Goal: Task Accomplishment & Management: Manage account settings

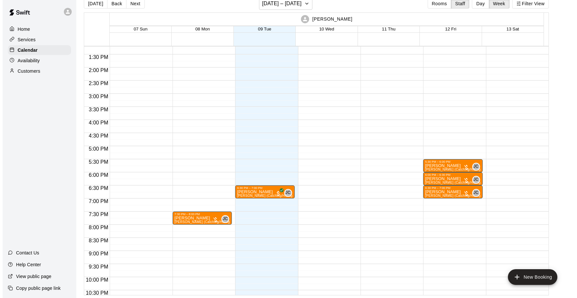
scroll to position [348, 0]
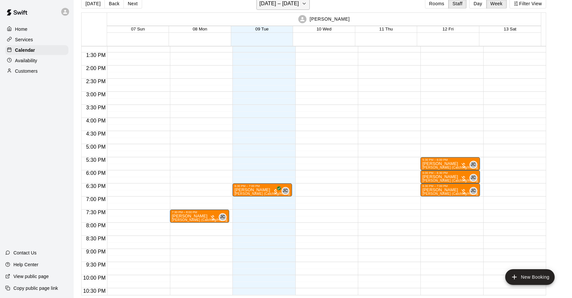
click at [279, 4] on h6 "[DATE] – [DATE]" at bounding box center [279, 3] width 40 height 9
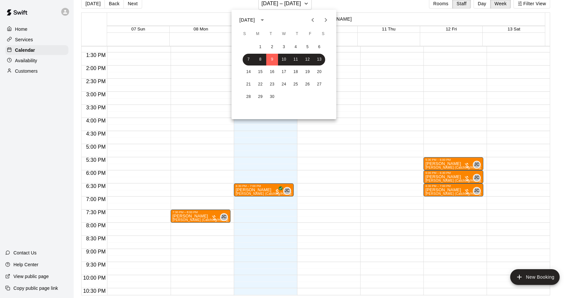
click at [308, 17] on button "Previous month" at bounding box center [312, 19] width 13 height 13
click at [308, 48] on button "1" at bounding box center [308, 47] width 12 height 12
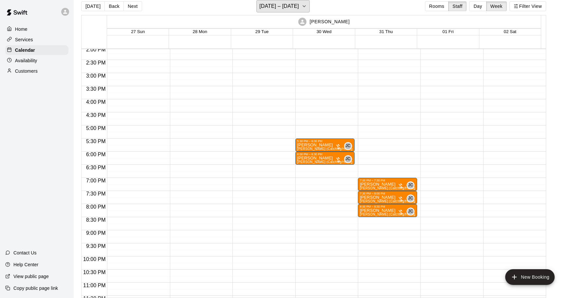
scroll to position [381, 0]
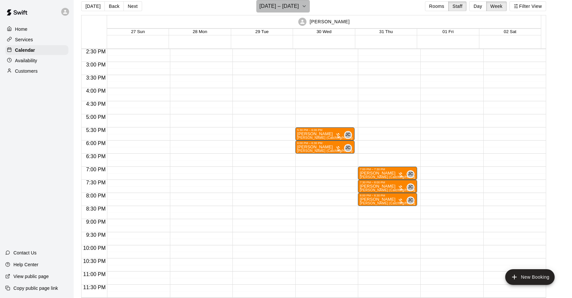
click at [299, 9] on h6 "[DATE] – [DATE]" at bounding box center [279, 6] width 40 height 9
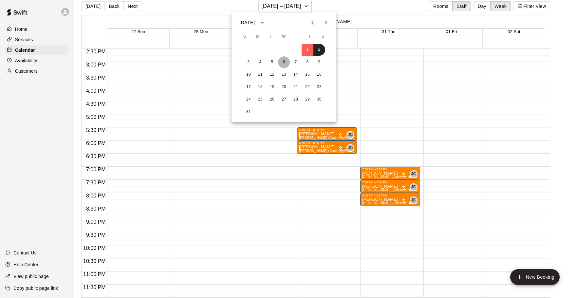
click at [288, 64] on button "6" at bounding box center [284, 62] width 12 height 12
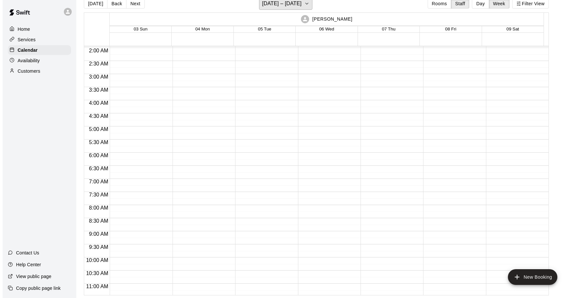
scroll to position [0, 0]
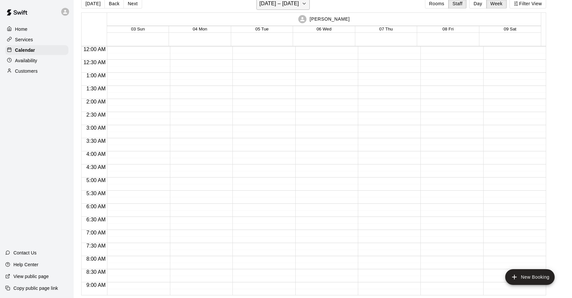
click at [300, 7] on button "[DATE] – [DATE]" at bounding box center [283, 3] width 53 height 12
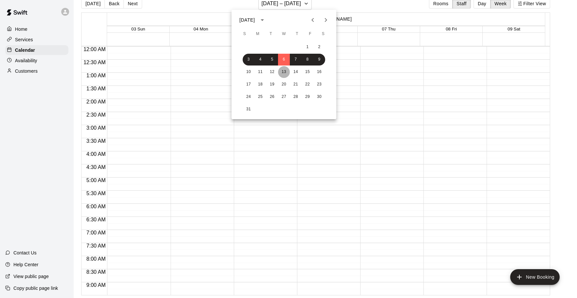
click at [280, 76] on button "13" at bounding box center [284, 72] width 12 height 12
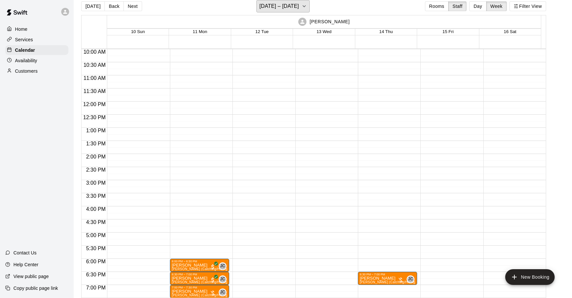
scroll to position [381, 0]
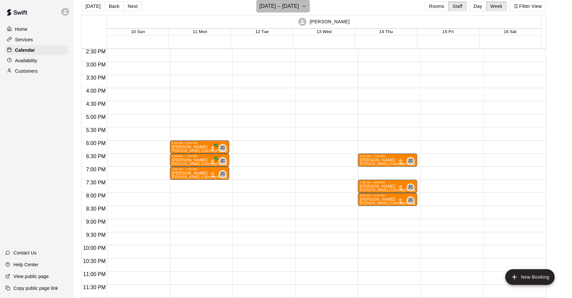
click at [298, 9] on button "[DATE] – [DATE]" at bounding box center [283, 6] width 53 height 12
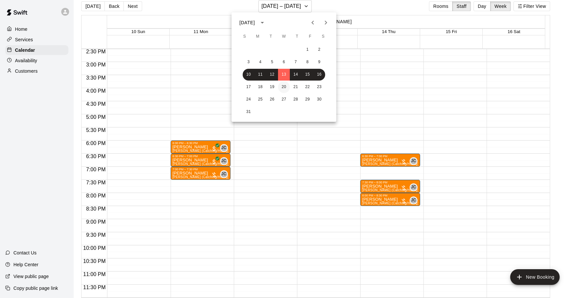
click at [289, 89] on button "20" at bounding box center [284, 87] width 12 height 12
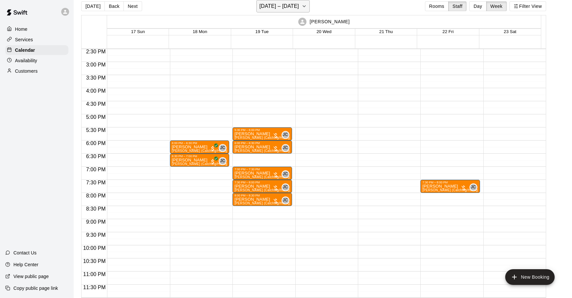
click at [274, 5] on h6 "[DATE] – [DATE]" at bounding box center [279, 6] width 40 height 9
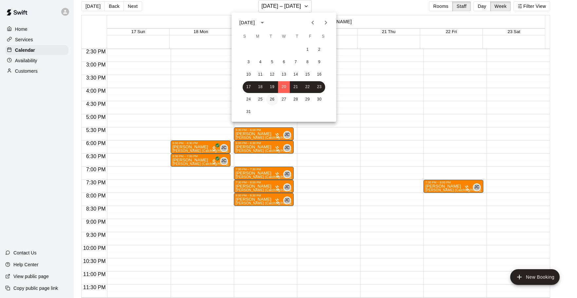
click at [269, 98] on button "26" at bounding box center [272, 100] width 12 height 12
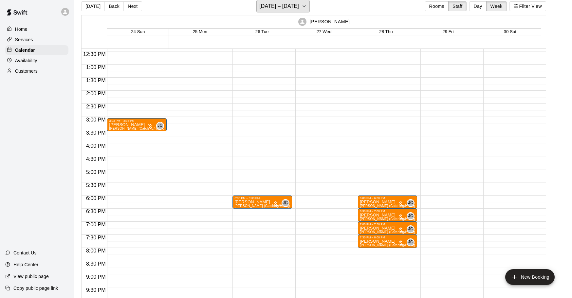
scroll to position [348, 0]
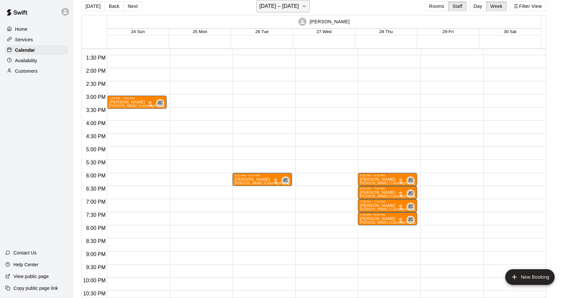
click at [273, 4] on h6 "[DATE] – [DATE]" at bounding box center [279, 6] width 40 height 9
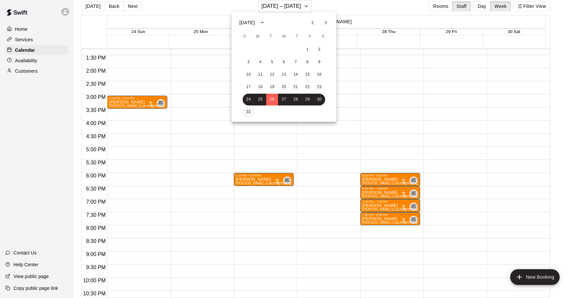
click at [247, 111] on button "31" at bounding box center [249, 112] width 12 height 12
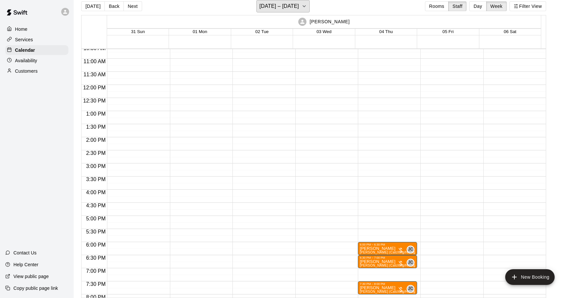
scroll to position [86, 0]
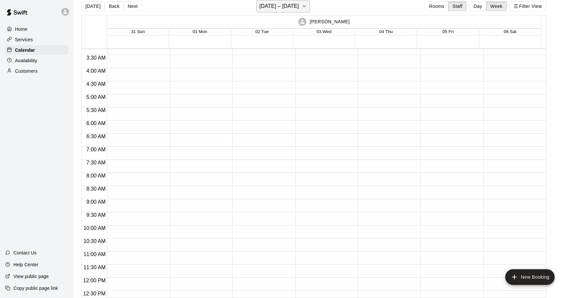
click at [299, 5] on h6 "[DATE] – [DATE]" at bounding box center [279, 6] width 40 height 9
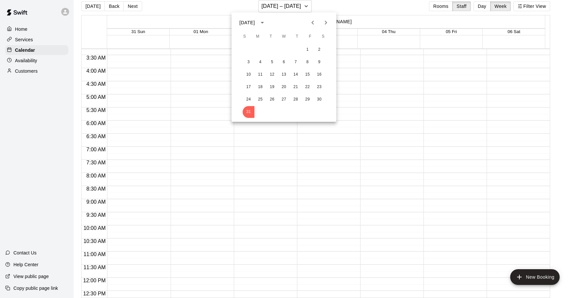
click at [325, 23] on icon "Next month" at bounding box center [326, 23] width 8 height 8
click at [314, 27] on button "Previous month" at bounding box center [312, 22] width 13 height 13
click at [291, 77] on button "18" at bounding box center [296, 75] width 12 height 12
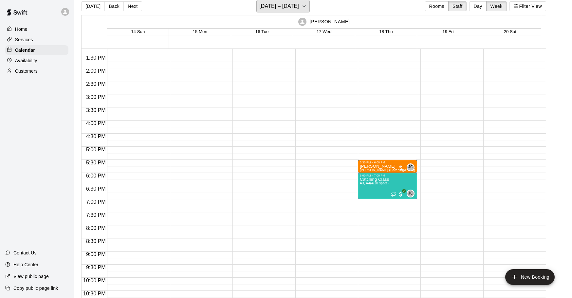
scroll to position [315, 0]
